Goal: Use online tool/utility: Utilize a website feature to perform a specific function

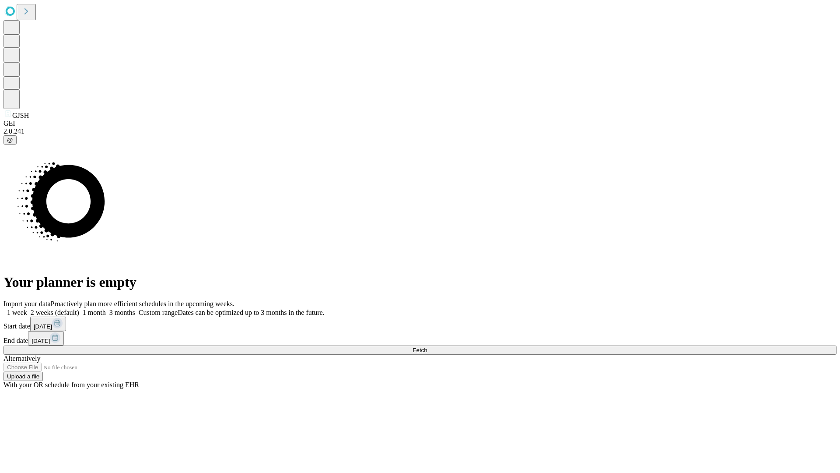
click at [427, 347] on span "Fetch" at bounding box center [420, 350] width 14 height 7
